Goal: Information Seeking & Learning: Understand process/instructions

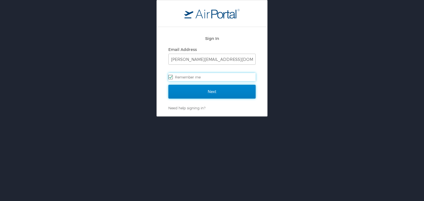
click at [229, 95] on input "Next" at bounding box center [211, 92] width 87 height 14
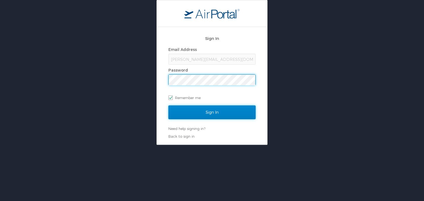
click at [207, 113] on input "Sign In" at bounding box center [211, 113] width 87 height 14
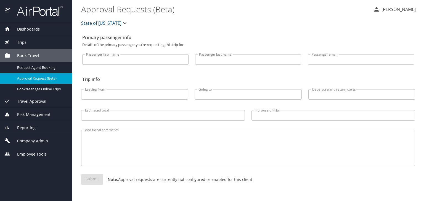
click at [28, 138] on span "Company Admin" at bounding box center [29, 141] width 38 height 6
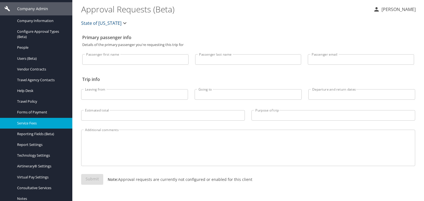
scroll to position [110, 0]
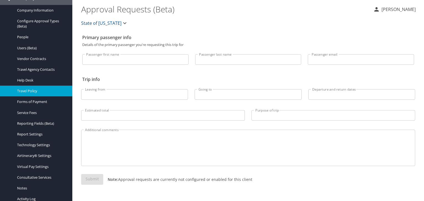
click at [36, 89] on span "Travel Policy" at bounding box center [41, 91] width 49 height 5
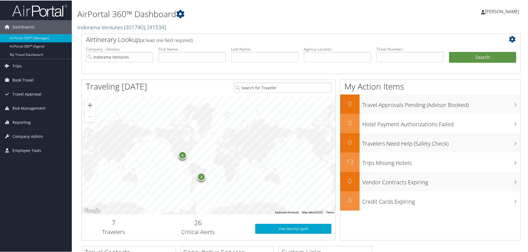
click at [114, 26] on link "Indorama Ventures ( 301740 ) , [ 41534 ]" at bounding box center [121, 26] width 89 height 7
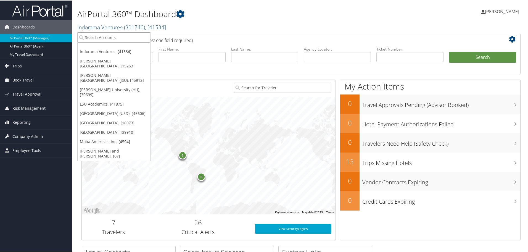
click at [124, 34] on input "search" at bounding box center [114, 37] width 73 height 10
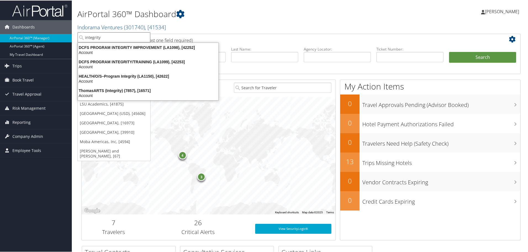
type input "integrity"
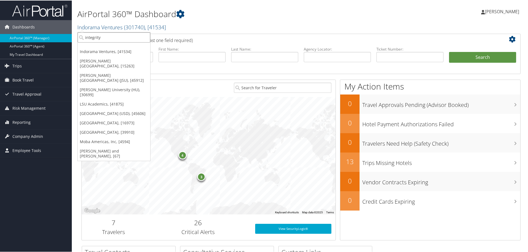
click at [146, 37] on input "integrity" at bounding box center [114, 37] width 73 height 10
click at [125, 38] on input "search" at bounding box center [114, 37] width 73 height 10
paste input "16571"
type input "16571"
click at [125, 51] on div "Account" at bounding box center [125, 51] width 101 height 5
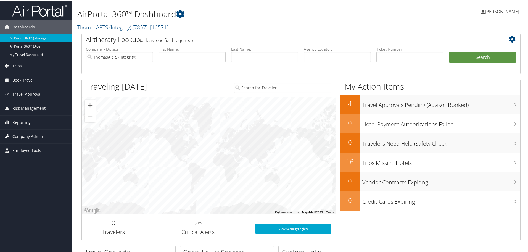
click at [28, 137] on span "Company Admin" at bounding box center [27, 136] width 31 height 14
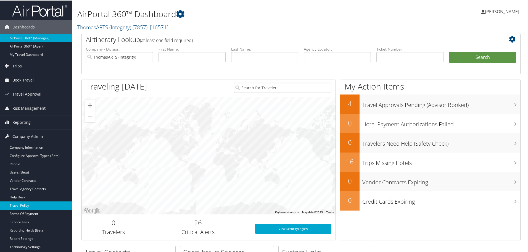
click at [22, 204] on link "Travel Policy" at bounding box center [36, 205] width 72 height 8
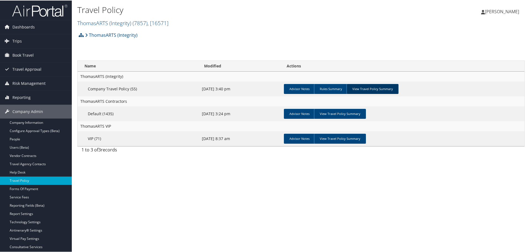
click at [383, 90] on link "View Travel Policy Summary" at bounding box center [372, 88] width 52 height 10
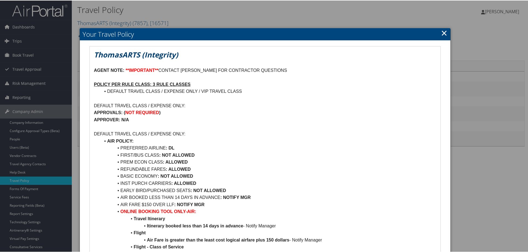
click at [443, 32] on link "×" at bounding box center [444, 32] width 6 height 11
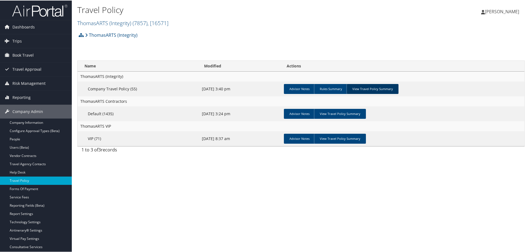
click at [363, 87] on link "View Travel Policy Summary" at bounding box center [372, 88] width 52 height 10
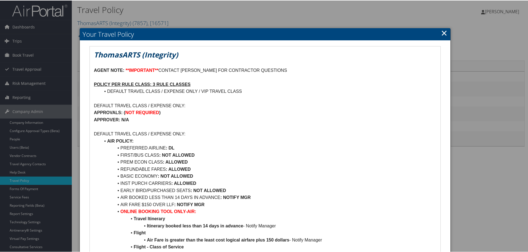
click at [442, 31] on link "×" at bounding box center [444, 32] width 6 height 11
